Goal: Navigation & Orientation: Go to known website

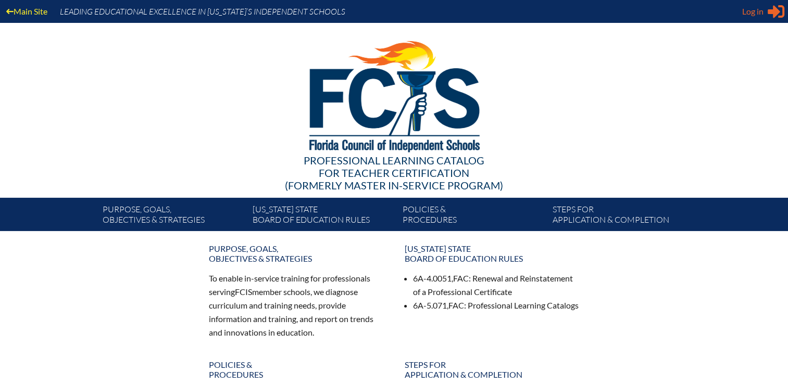
type input "nshevchenko@communityschoolnaples.org"
click at [767, 13] on div "Log in Close Sign in or register" at bounding box center [763, 11] width 42 height 17
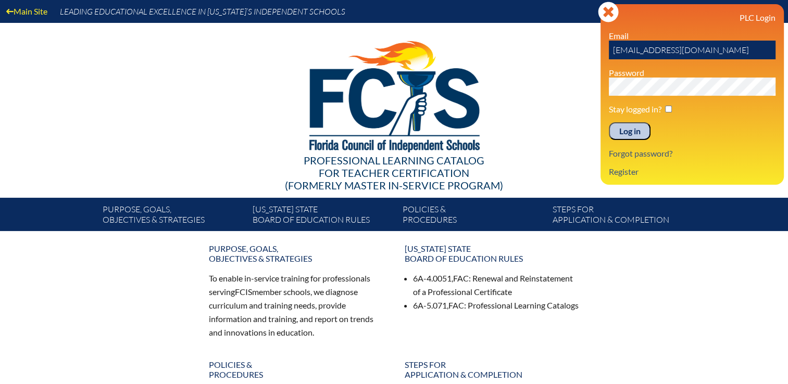
click at [540, 92] on div at bounding box center [394, 95] width 600 height 144
click at [540, 139] on div at bounding box center [394, 95] width 600 height 144
click at [609, 17] on icon at bounding box center [608, 12] width 20 height 20
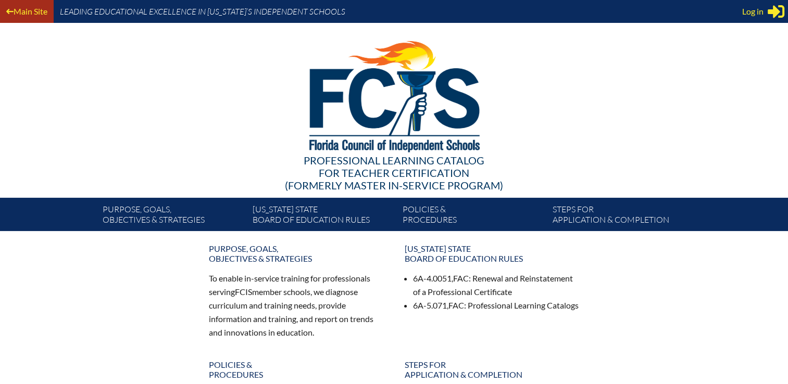
click at [39, 6] on link "Main Site" at bounding box center [26, 11] width 49 height 14
